Goal: Check status: Check status

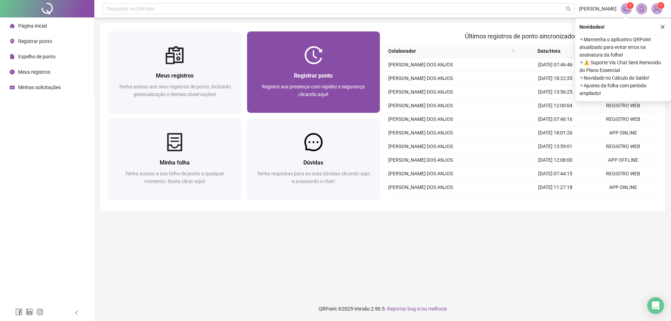
click at [316, 67] on div "Registrar ponto Registre sua presença com rapidez e segurança clicando aqui!" at bounding box center [313, 88] width 133 height 49
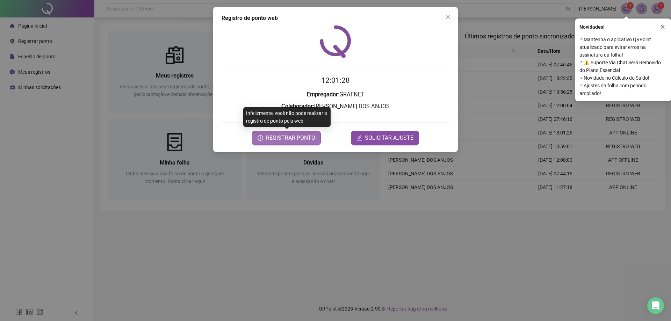
click at [290, 141] on span "REGISTRAR PONTO" at bounding box center [290, 138] width 49 height 8
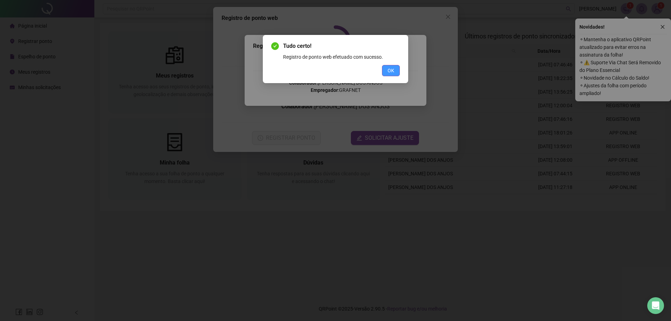
click at [391, 72] on span "OK" at bounding box center [390, 71] width 7 height 8
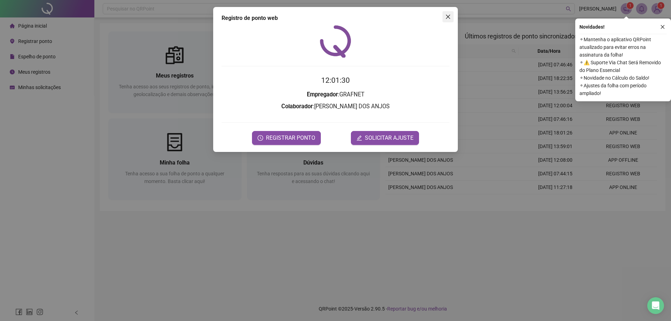
click at [447, 15] on icon "close" at bounding box center [448, 17] width 6 height 6
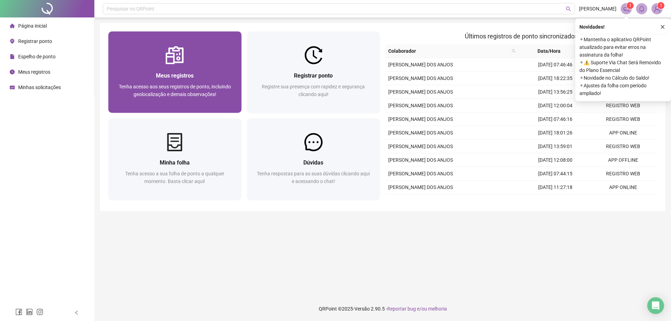
click at [184, 89] on span "Tenha acesso aos seus registros de ponto, incluindo geolocalização e demais obs…" at bounding box center [175, 90] width 112 height 13
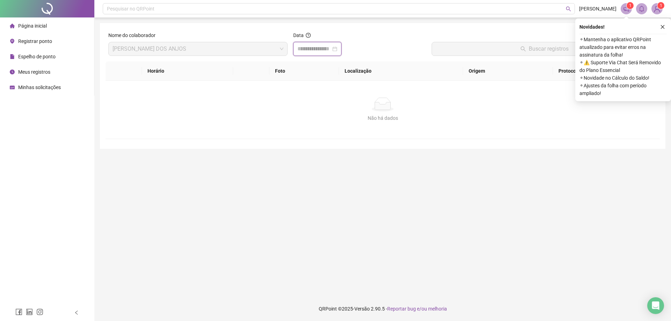
click at [323, 50] on input at bounding box center [314, 49] width 34 height 8
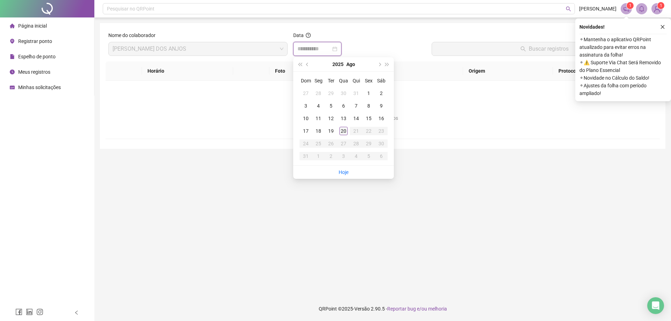
type input "**********"
click at [342, 130] on div "20" at bounding box center [343, 131] width 8 height 8
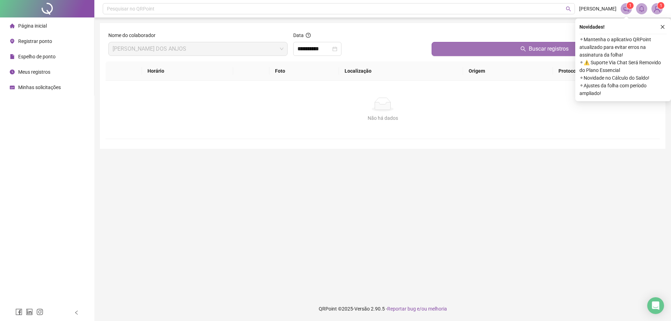
click at [487, 54] on button "Buscar registros" at bounding box center [543, 49] width 225 height 14
